Goal: Information Seeking & Learning: Learn about a topic

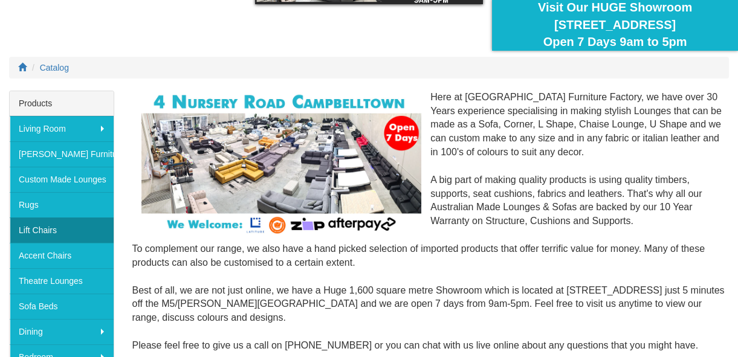
scroll to position [109, 0]
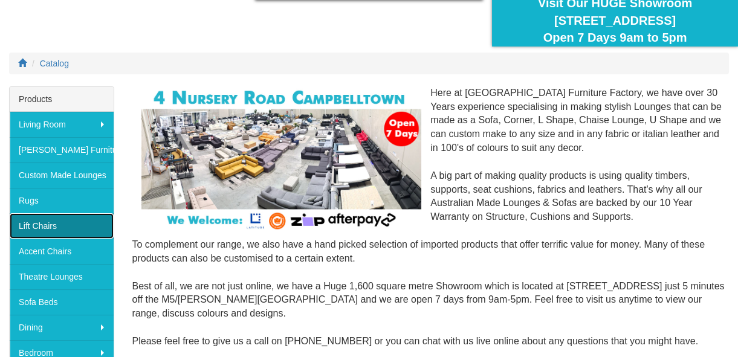
click at [39, 218] on link "Lift Chairs" at bounding box center [62, 225] width 104 height 25
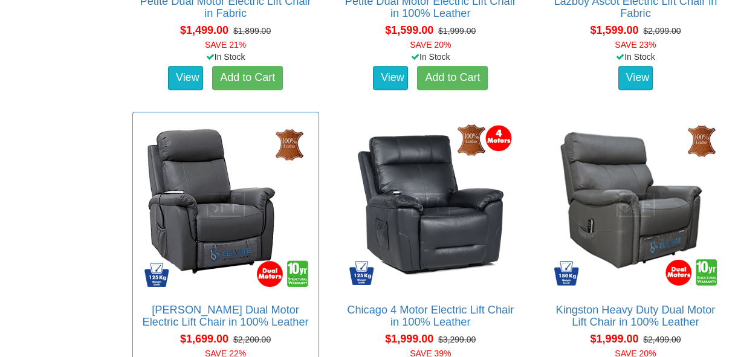
scroll to position [1318, 0]
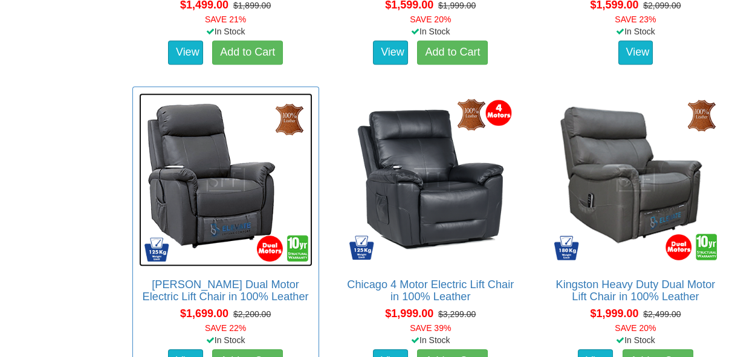
click at [232, 191] on img at bounding box center [225, 179] width 173 height 173
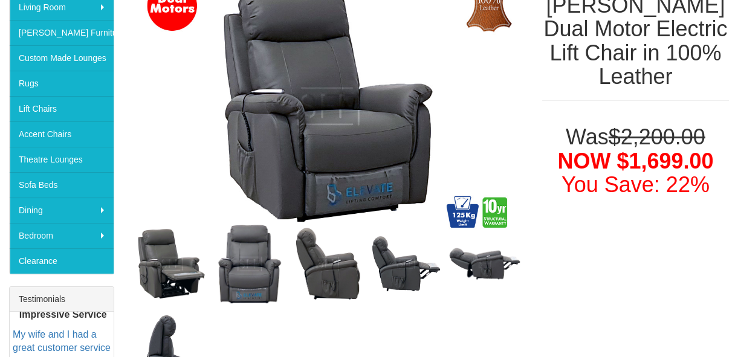
scroll to position [207, 0]
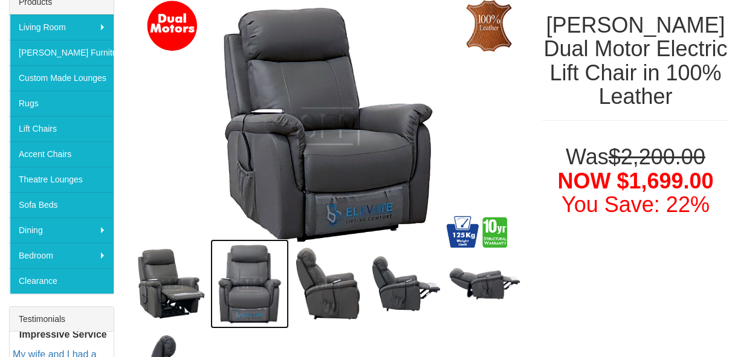
click at [254, 279] on img at bounding box center [249, 283] width 79 height 89
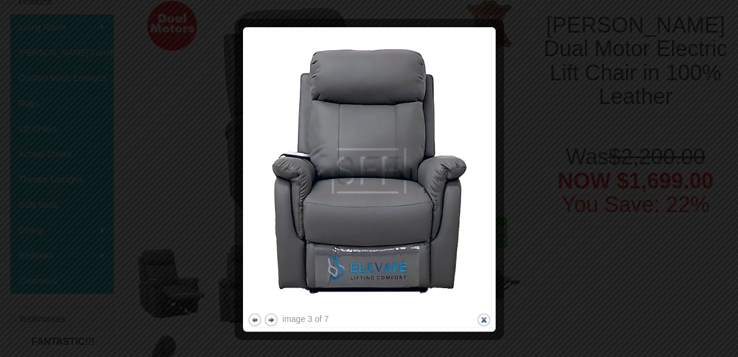
click at [482, 317] on button "close" at bounding box center [483, 319] width 15 height 15
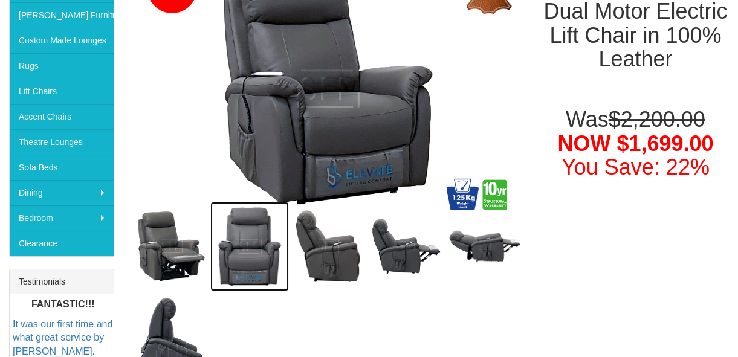
scroll to position [262, 0]
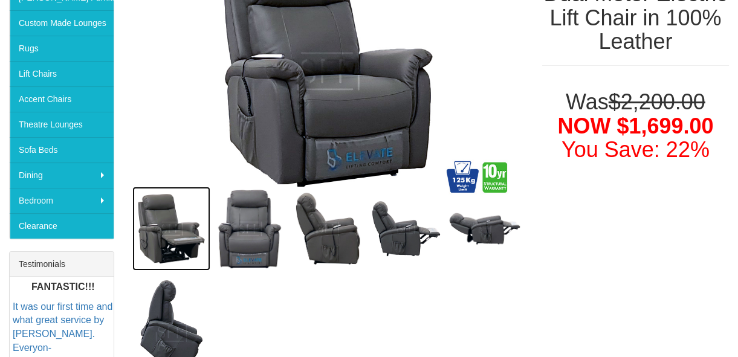
click at [169, 232] on img at bounding box center [171, 229] width 79 height 84
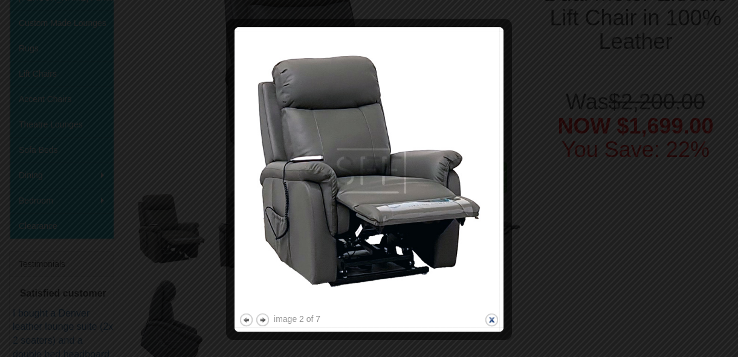
click at [489, 317] on button "close" at bounding box center [491, 319] width 15 height 15
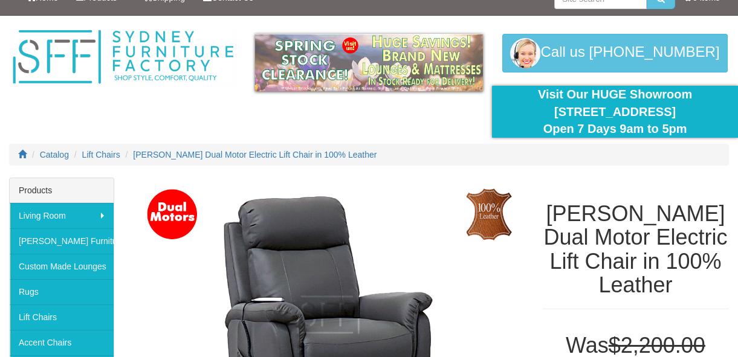
scroll to position [0, 0]
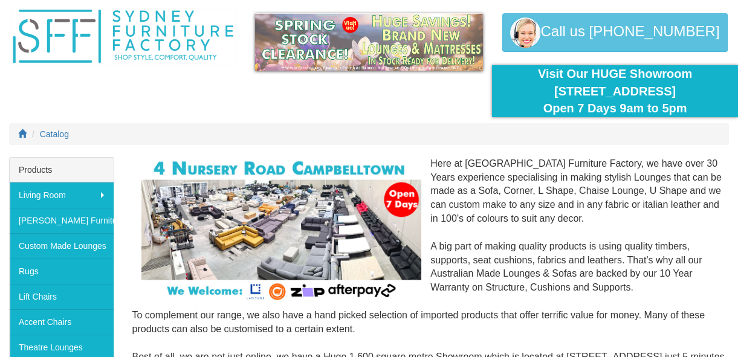
scroll to position [164, 0]
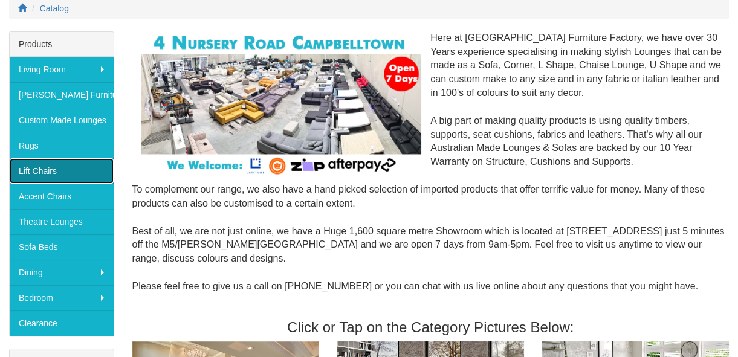
click at [69, 167] on link "Lift Chairs" at bounding box center [62, 170] width 104 height 25
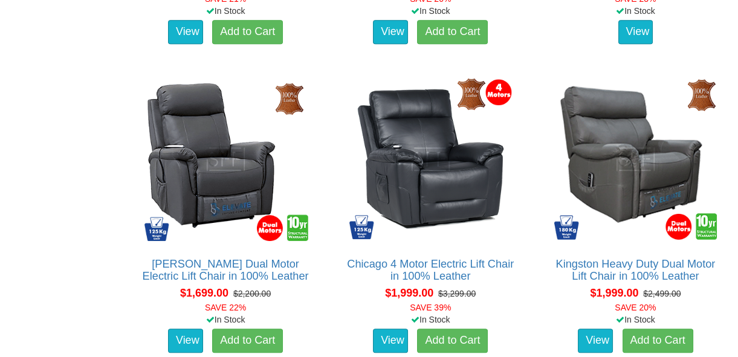
scroll to position [1318, 0]
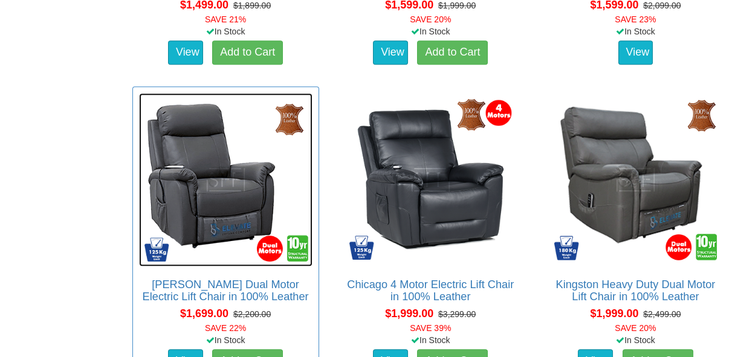
click at [244, 189] on img at bounding box center [225, 179] width 173 height 173
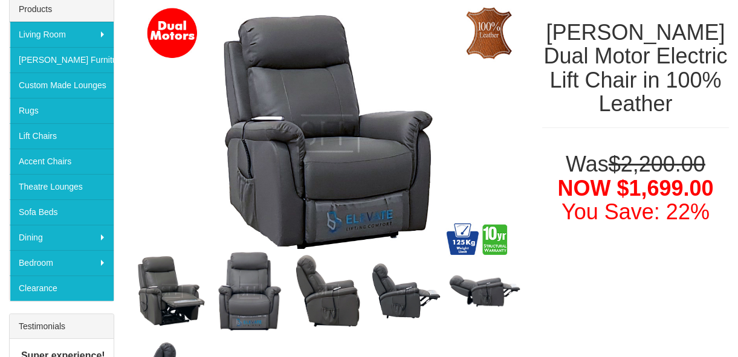
scroll to position [152, 0]
